Goal: Task Accomplishment & Management: Manage account settings

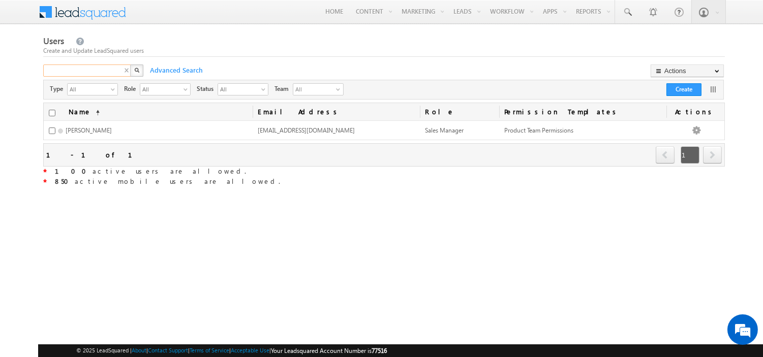
click at [127, 70] on div "X" at bounding box center [94, 72] width 102 height 15
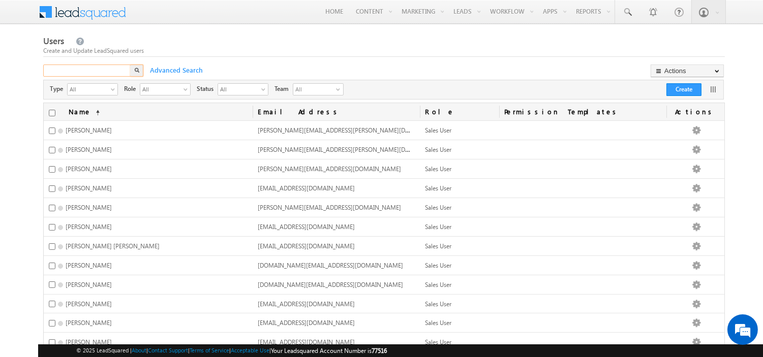
paste input "[EMAIL_ADDRESS][DOMAIN_NAME]"
type input "[EMAIL_ADDRESS][DOMAIN_NAME]"
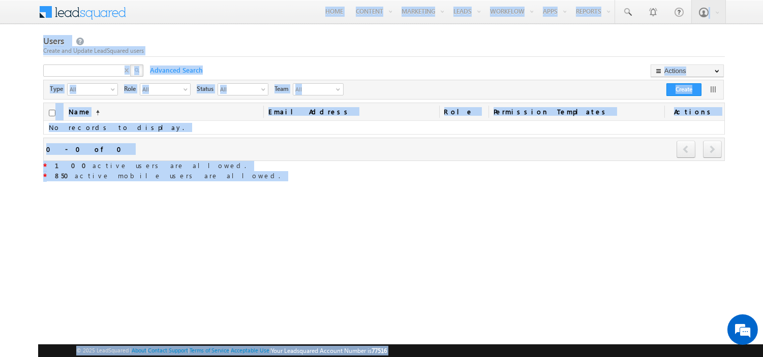
click at [130, 70] on div "X" at bounding box center [94, 72] width 102 height 15
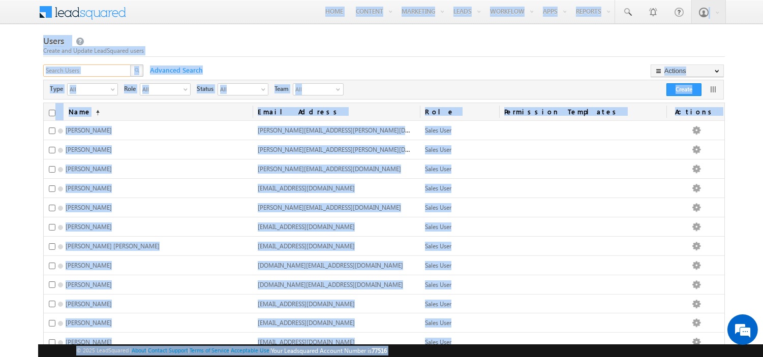
click at [115, 72] on input "text" at bounding box center [87, 71] width 88 height 12
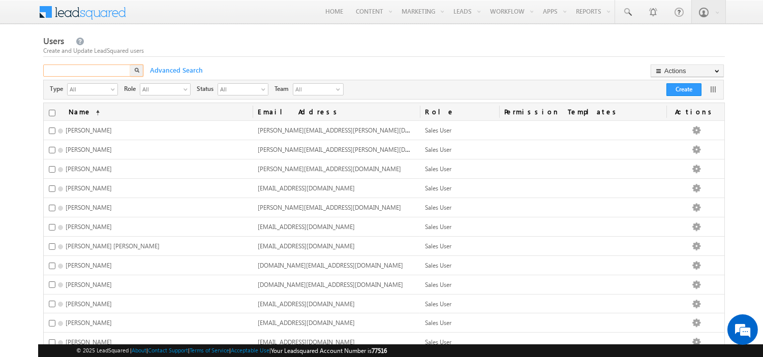
paste input "[DOMAIN_NAME][EMAIL_ADDRESS][DOMAIN_NAME]"
type input "[DOMAIN_NAME][EMAIL_ADDRESS][DOMAIN_NAME]"
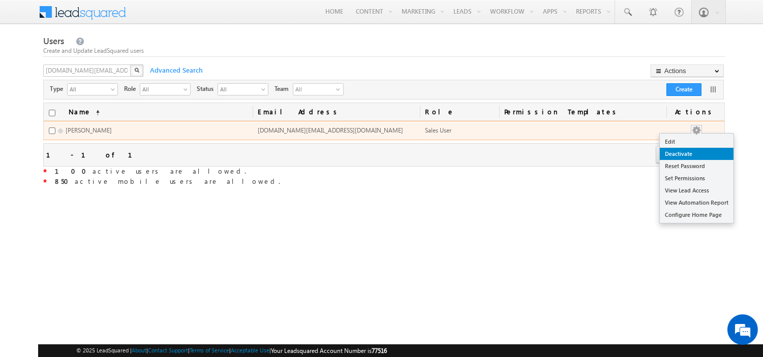
click at [689, 156] on link "Deactivate" at bounding box center [697, 154] width 74 height 12
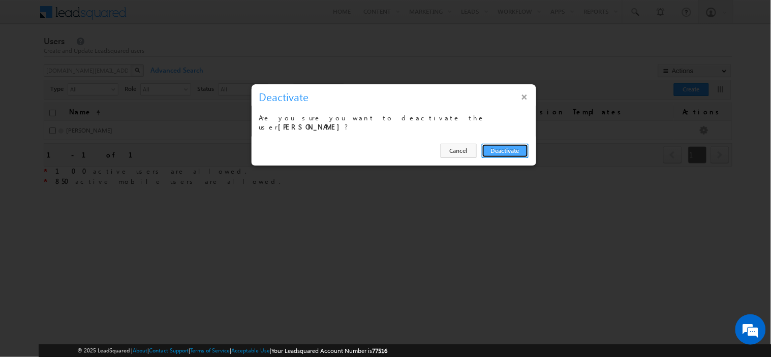
click at [497, 144] on button "Deactivate" at bounding box center [505, 151] width 47 height 14
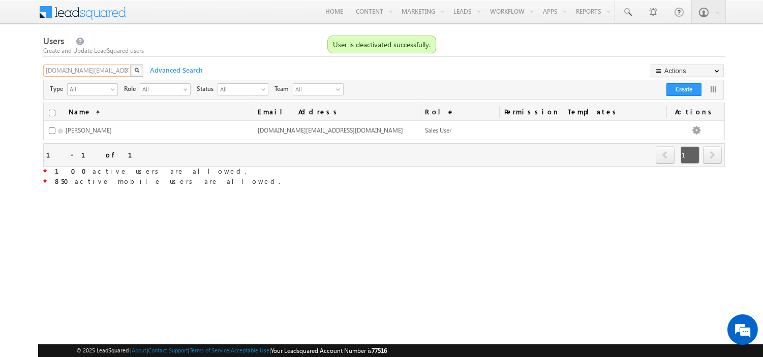
click at [121, 72] on input "[DOMAIN_NAME][EMAIL_ADDRESS][DOMAIN_NAME]" at bounding box center [87, 71] width 88 height 12
click at [125, 69] on div "X" at bounding box center [94, 72] width 102 height 15
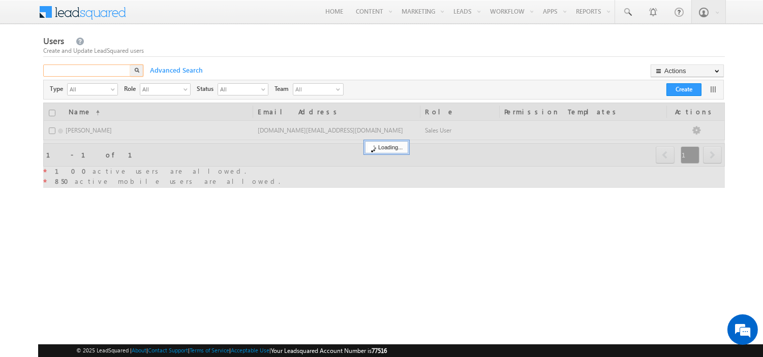
click at [125, 69] on input "text" at bounding box center [87, 71] width 88 height 12
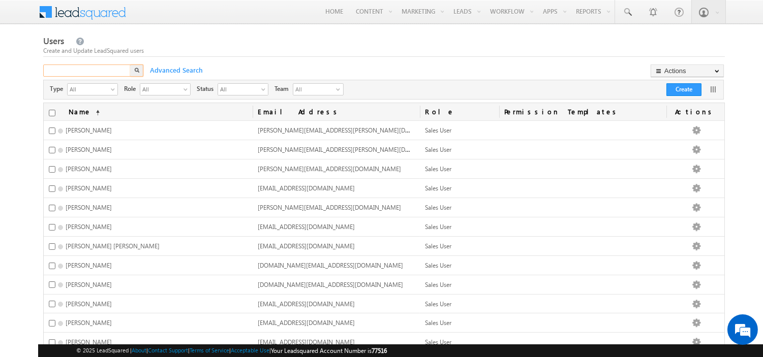
paste input "[EMAIL_ADDRESS][DOMAIN_NAME]"
type input "[EMAIL_ADDRESS][DOMAIN_NAME]"
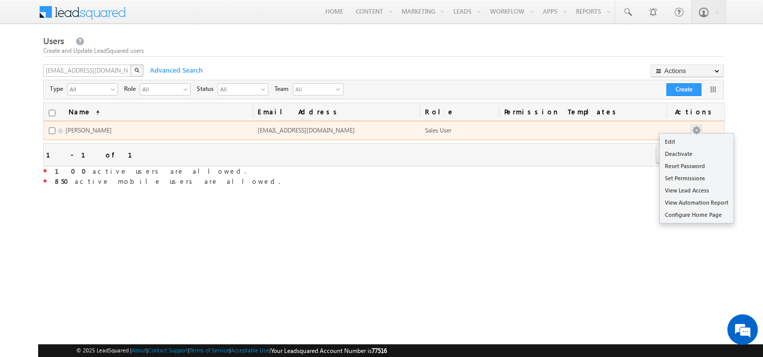
click at [701, 130] on button "button" at bounding box center [696, 131] width 10 height 10
click at [687, 151] on link "Deactivate" at bounding box center [697, 154] width 74 height 12
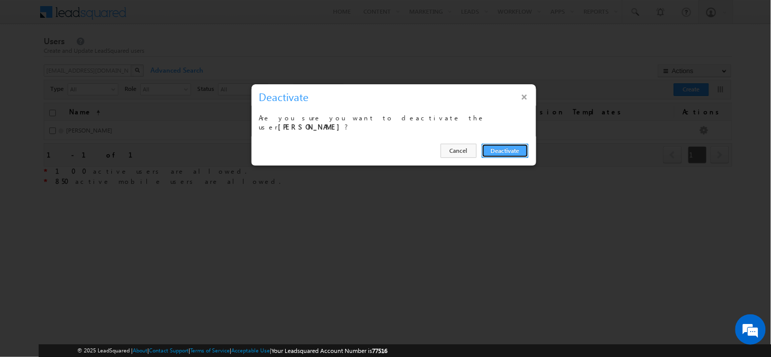
click at [501, 145] on button "Deactivate" at bounding box center [505, 151] width 47 height 14
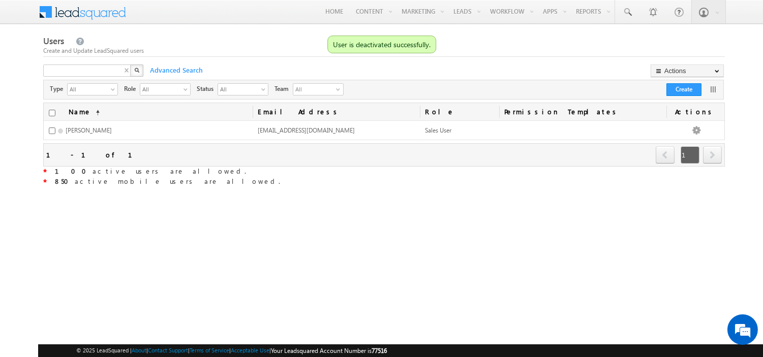
click at [126, 71] on div "X" at bounding box center [94, 72] width 102 height 15
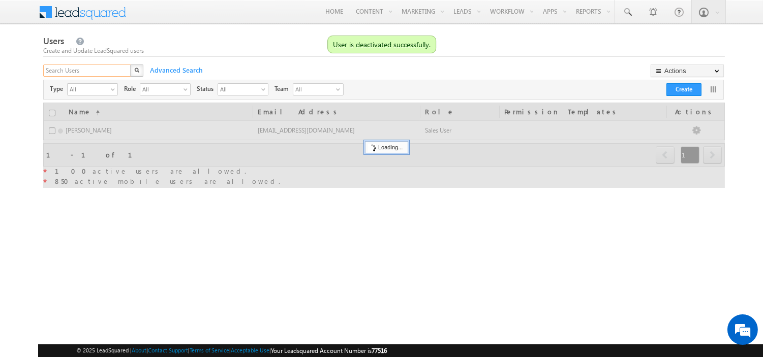
click at [126, 71] on input "text" at bounding box center [87, 71] width 88 height 12
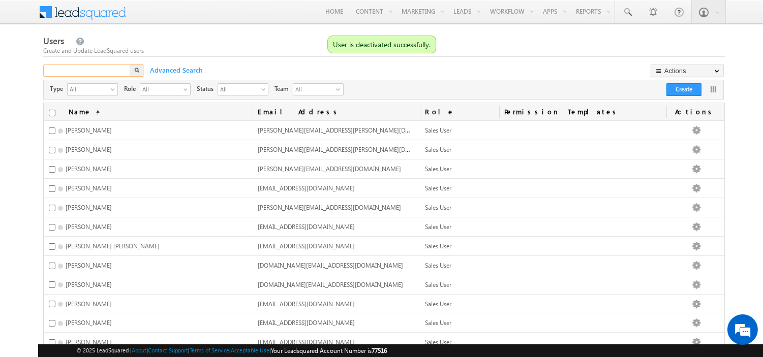
paste input "[EMAIL_ADDRESS][PERSON_NAME][DOMAIN_NAME]"
type input "[EMAIL_ADDRESS][PERSON_NAME][DOMAIN_NAME]"
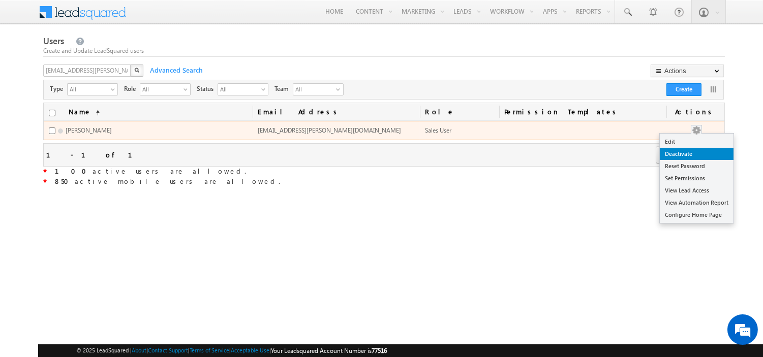
click at [699, 158] on link "Deactivate" at bounding box center [697, 154] width 74 height 12
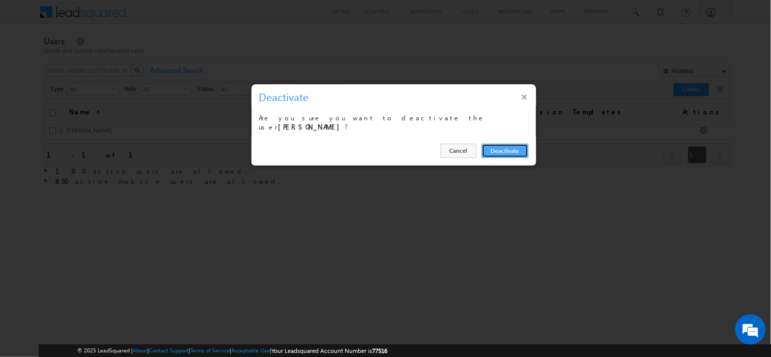
click at [505, 153] on button "Deactivate" at bounding box center [505, 151] width 47 height 14
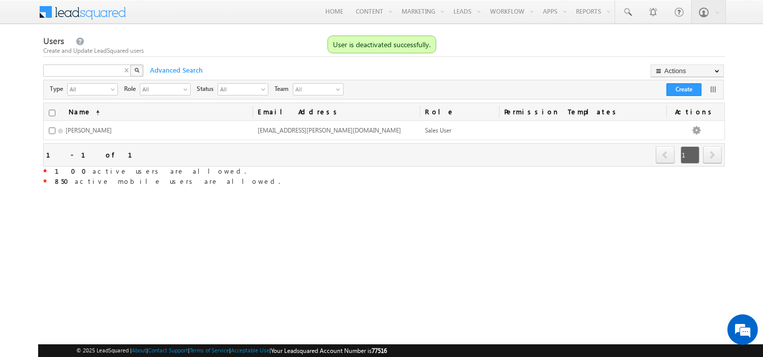
click at [124, 71] on div "X" at bounding box center [94, 72] width 102 height 15
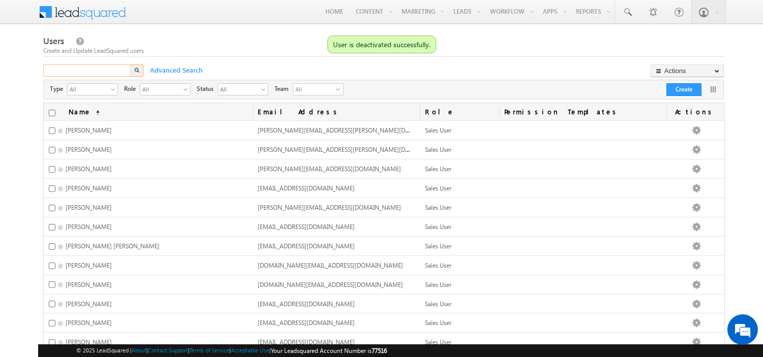
click at [124, 71] on input "text" at bounding box center [87, 71] width 88 height 12
paste input "[EMAIL_ADDRESS][DOMAIN_NAME]"
type input "[EMAIL_ADDRESS][DOMAIN_NAME]"
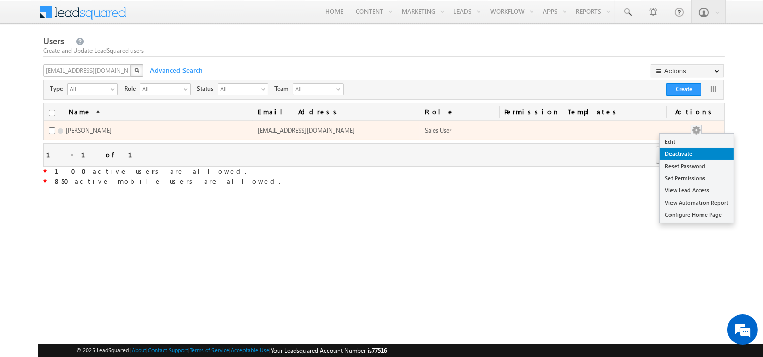
click at [690, 155] on link "Deactivate" at bounding box center [697, 154] width 74 height 12
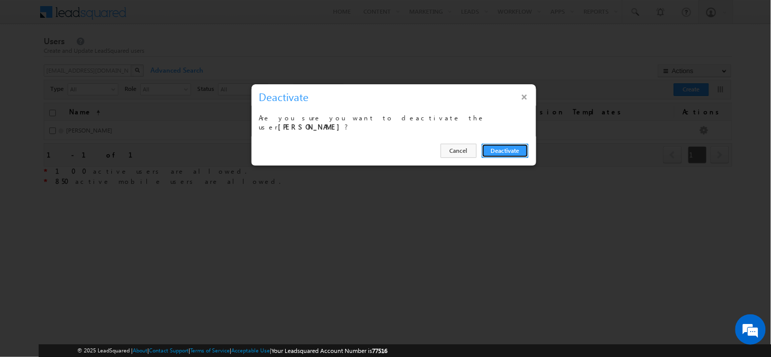
click at [501, 146] on button "Deactivate" at bounding box center [505, 151] width 47 height 14
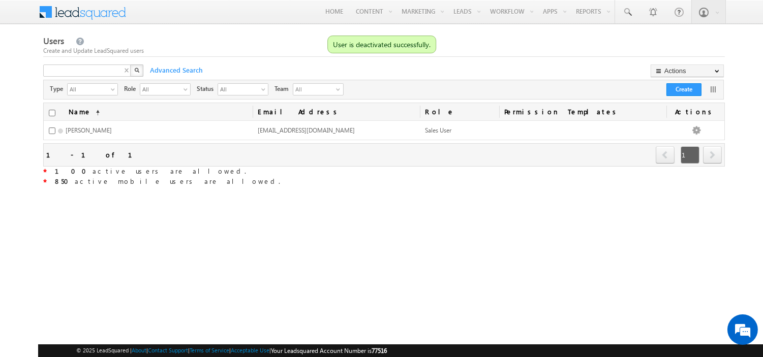
click at [127, 71] on div "X" at bounding box center [94, 72] width 102 height 15
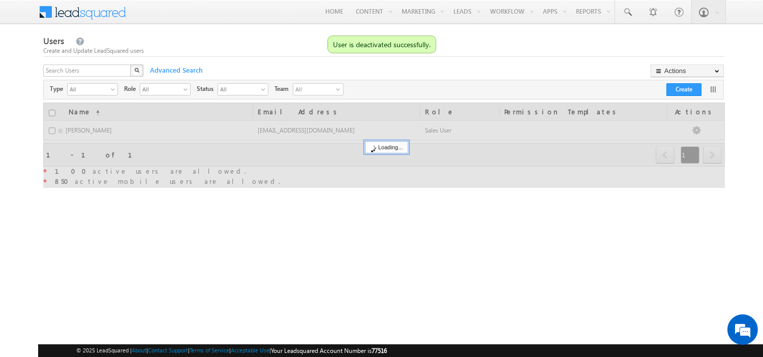
click at [234, 30] on body "Menu [PERSON_NAME] matth ew.ta ndan@ sgrli mited" at bounding box center [381, 177] width 763 height 355
